Goal: Information Seeking & Learning: Learn about a topic

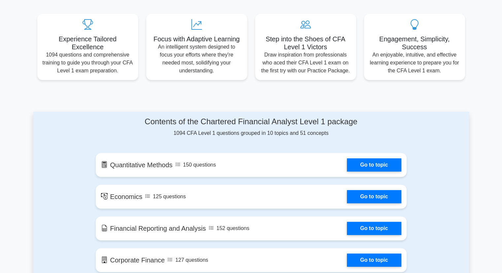
scroll to position [239, 0]
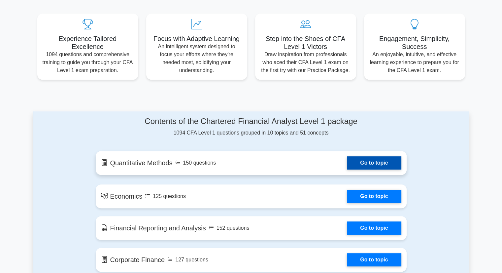
click at [387, 162] on link "Go to topic" at bounding box center [374, 162] width 54 height 13
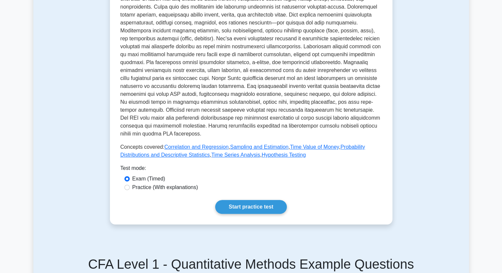
scroll to position [208, 0]
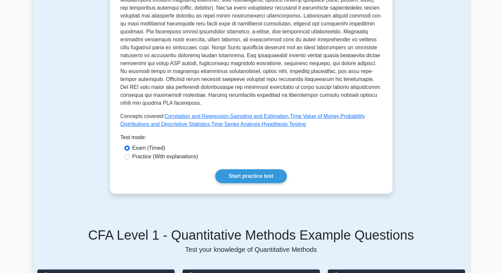
click at [185, 157] on label "Practice (With explanations)" at bounding box center [165, 157] width 66 height 8
click at [130, 157] on input "Practice (With explanations)" at bounding box center [126, 156] width 5 height 5
radio input "true"
click at [239, 176] on link "Start practice test" at bounding box center [251, 176] width 72 height 14
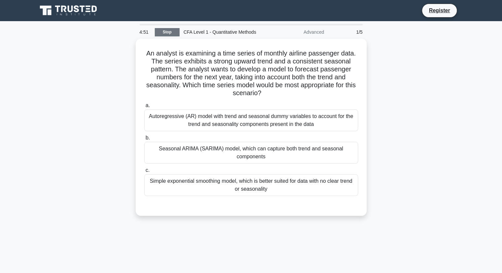
click at [163, 30] on link "Stop" at bounding box center [167, 32] width 25 height 8
